Goal: Find specific page/section: Find specific page/section

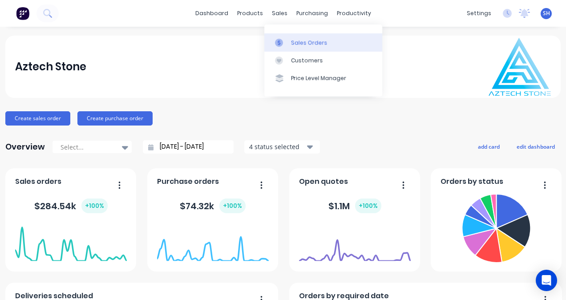
click at [300, 42] on div "Sales Orders" at bounding box center [309, 43] width 36 height 8
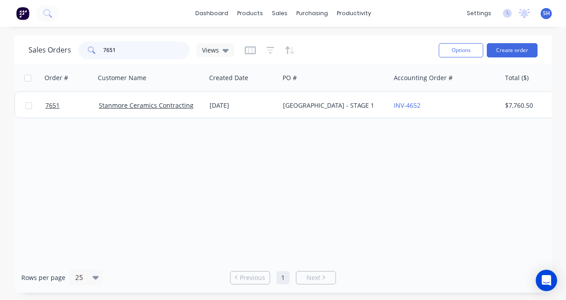
drag, startPoint x: 119, startPoint y: 49, endPoint x: 102, endPoint y: 49, distance: 16.9
click at [103, 49] on input "7651" at bounding box center [146, 50] width 87 height 18
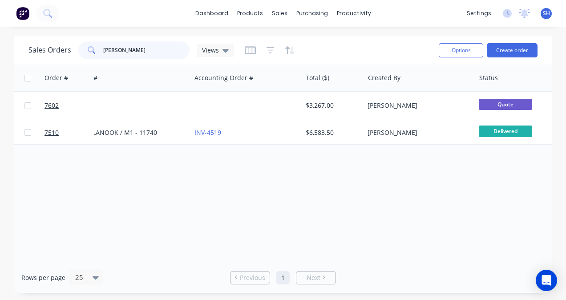
scroll to position [0, 215]
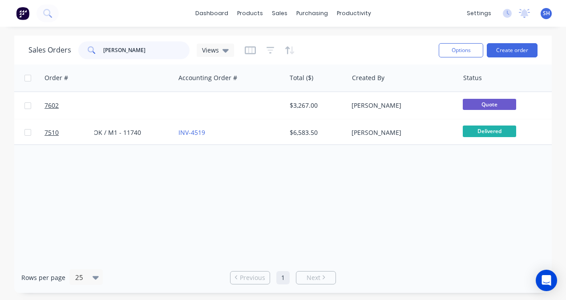
type input "[PERSON_NAME]"
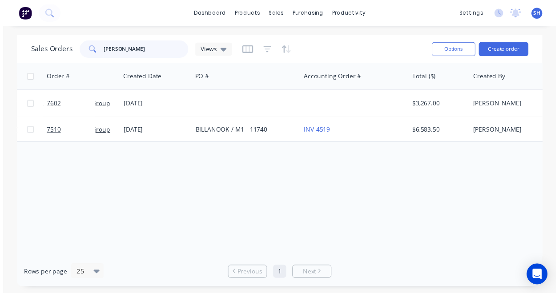
scroll to position [0, 110]
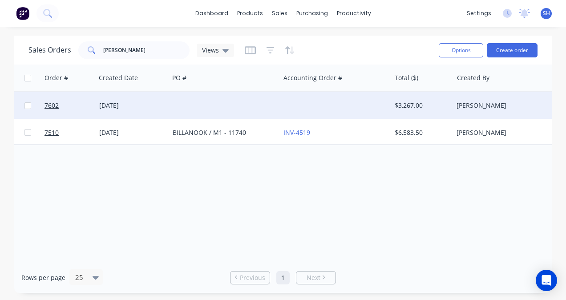
click at [343, 99] on div at bounding box center [335, 105] width 111 height 27
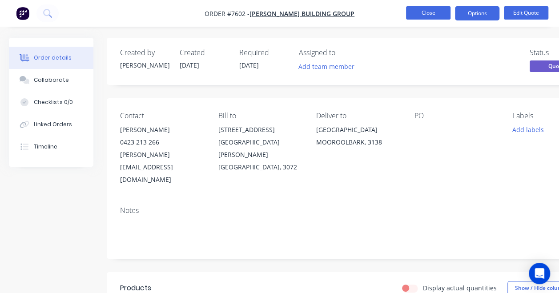
click at [427, 15] on button "Close" at bounding box center [428, 12] width 44 height 13
